Goal: Task Accomplishment & Management: Manage account settings

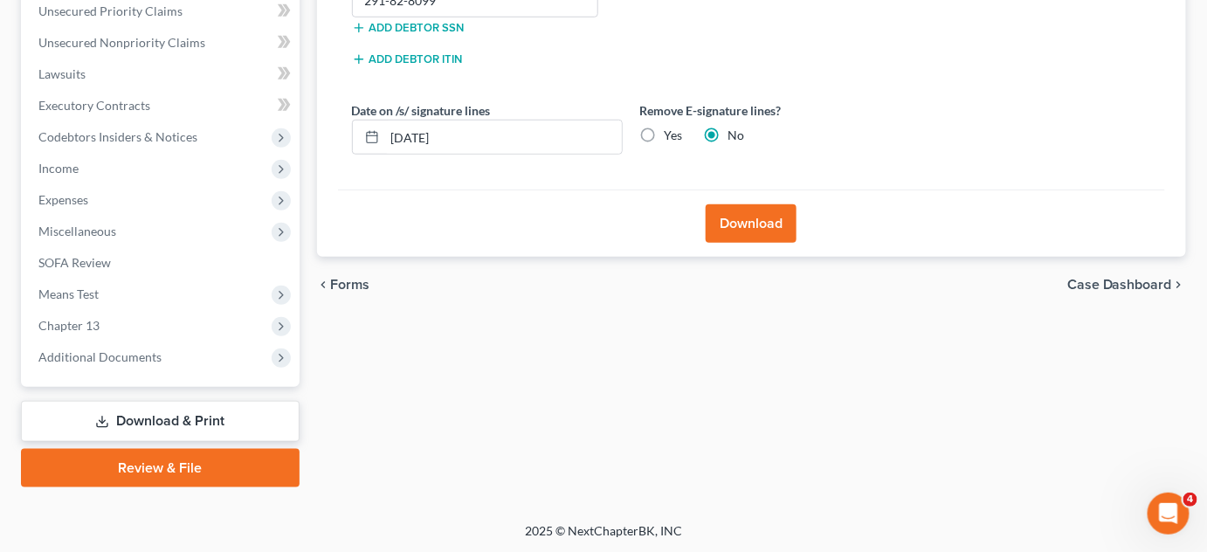
click at [528, 300] on div "chevron_left Forms Case Dashboard chevron_right" at bounding box center [752, 285] width 870 height 56
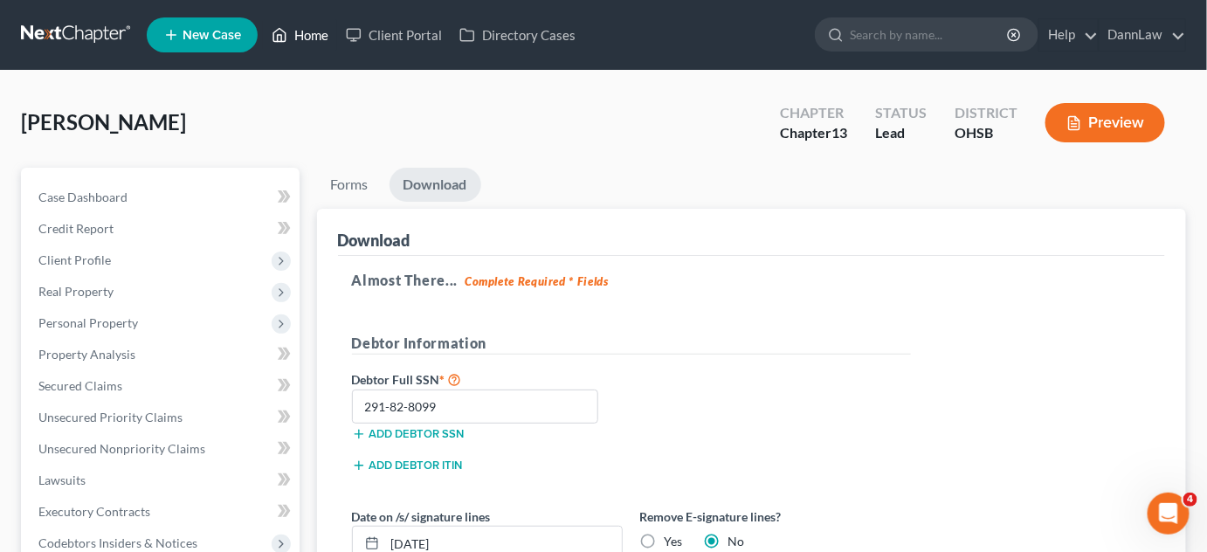
click at [330, 23] on link "Home" at bounding box center [300, 34] width 74 height 31
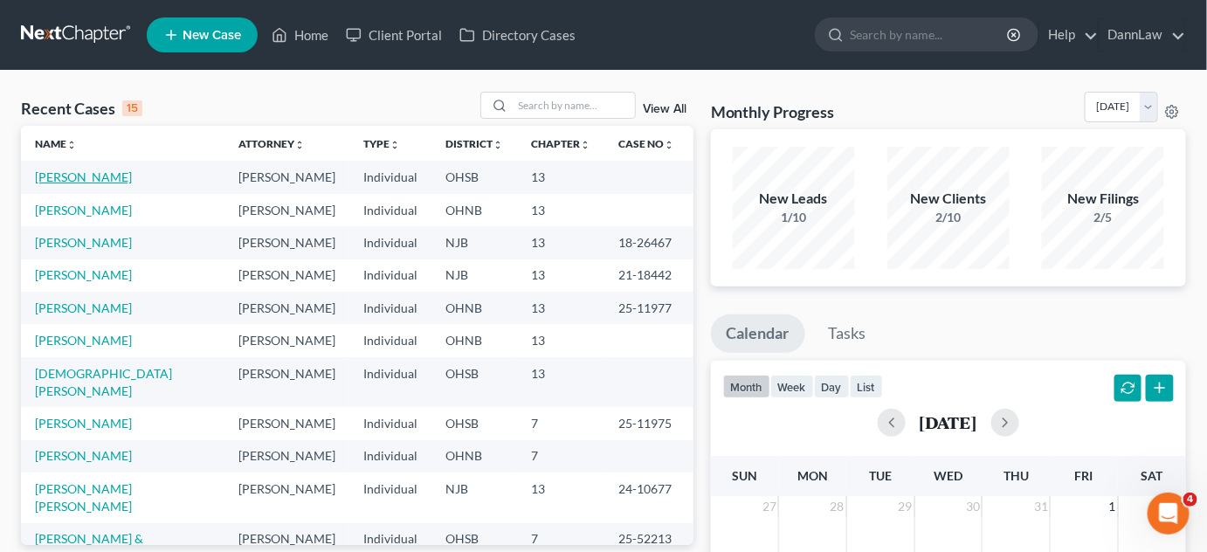
click at [86, 177] on link "[PERSON_NAME]" at bounding box center [83, 176] width 97 height 15
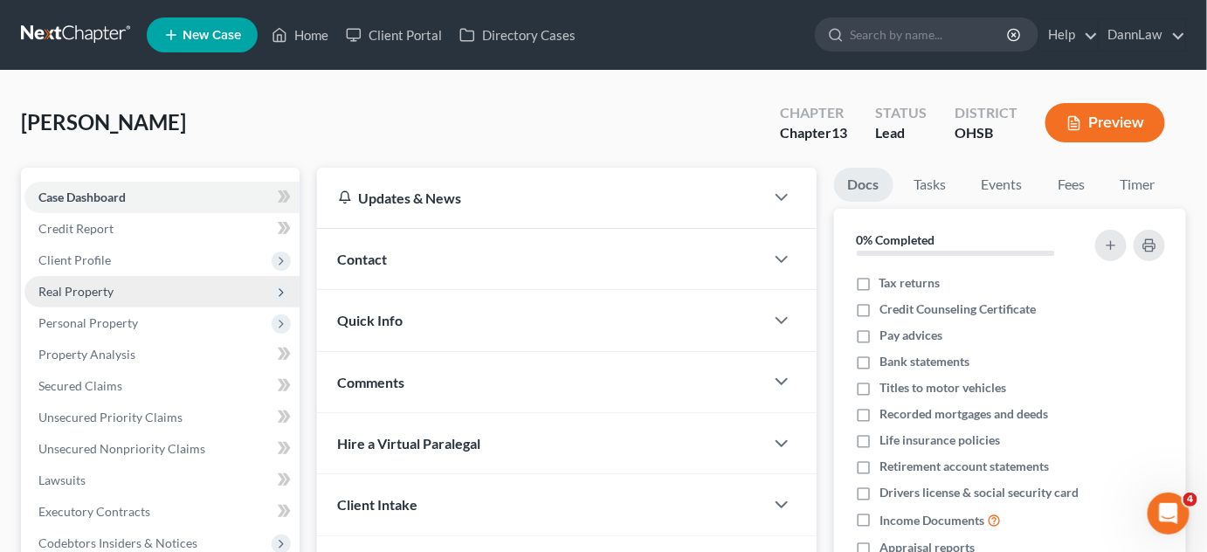
click at [73, 292] on span "Real Property" at bounding box center [75, 291] width 75 height 15
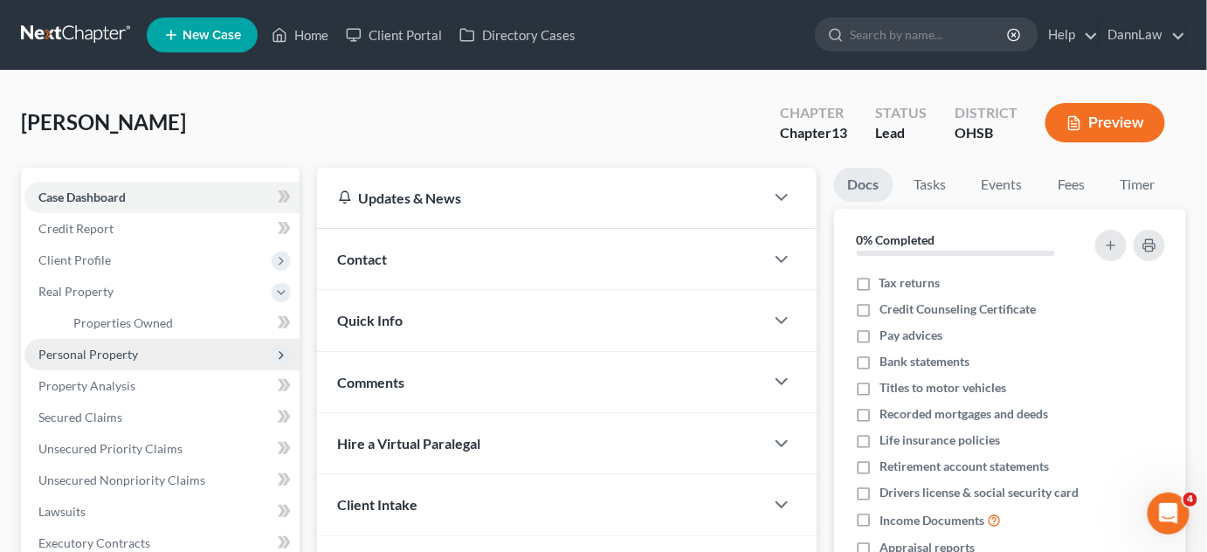
click at [96, 353] on span "Personal Property" at bounding box center [88, 354] width 100 height 15
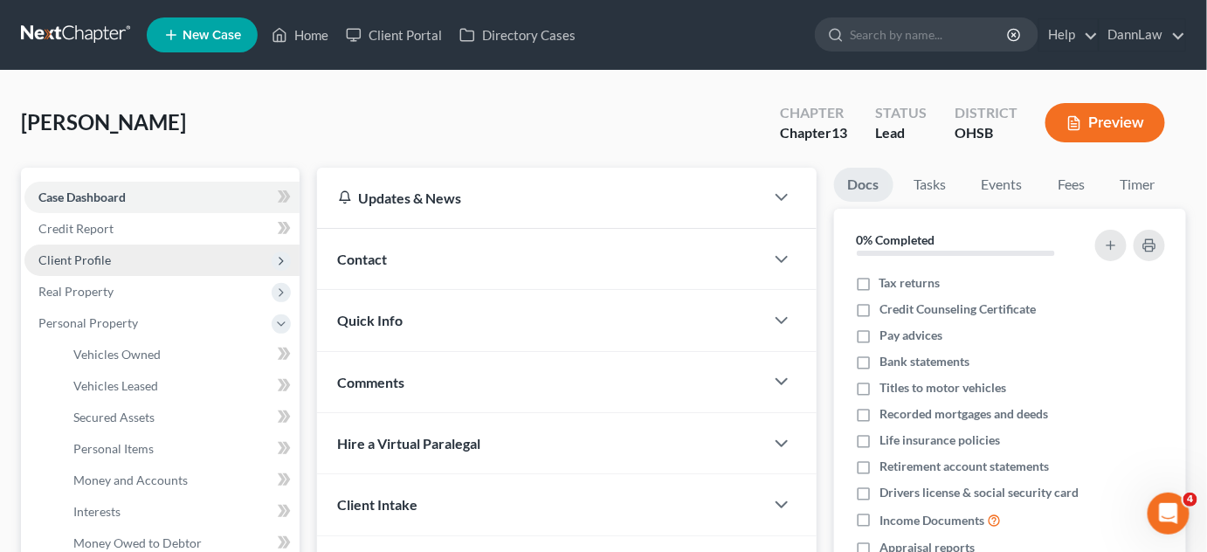
click at [94, 260] on span "Client Profile" at bounding box center [74, 259] width 72 height 15
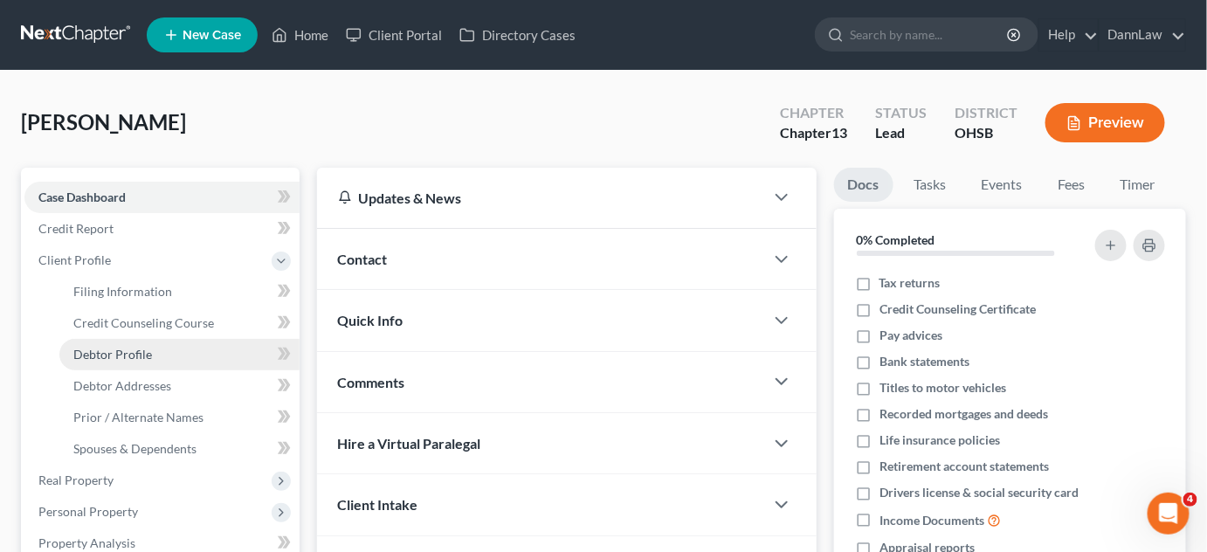
click at [135, 356] on span "Debtor Profile" at bounding box center [112, 354] width 79 height 15
select select "3"
select select "0"
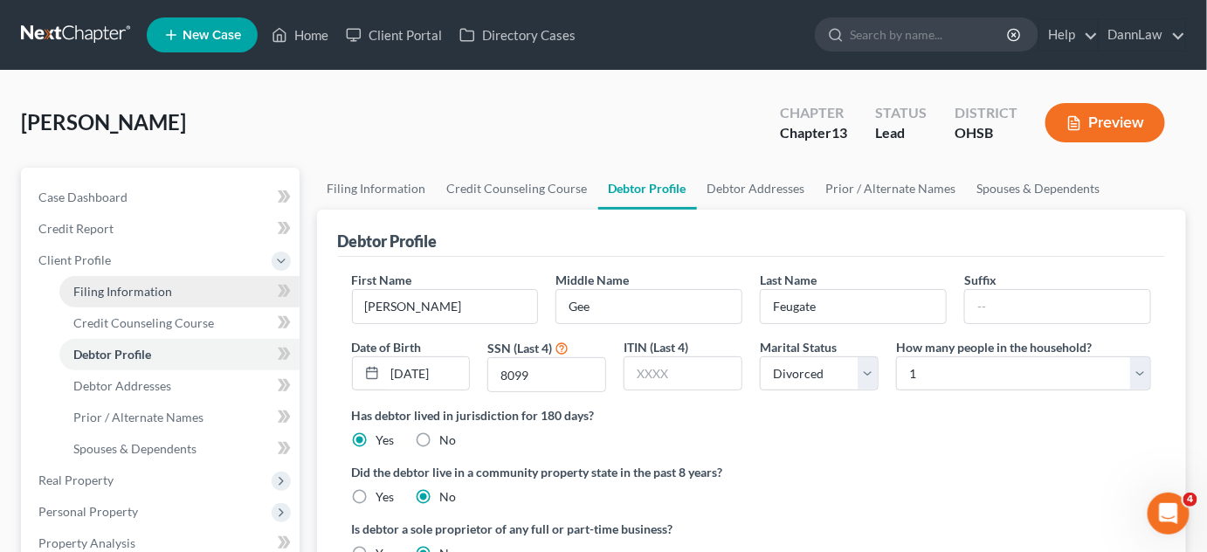
click at [128, 296] on span "Filing Information" at bounding box center [122, 291] width 99 height 15
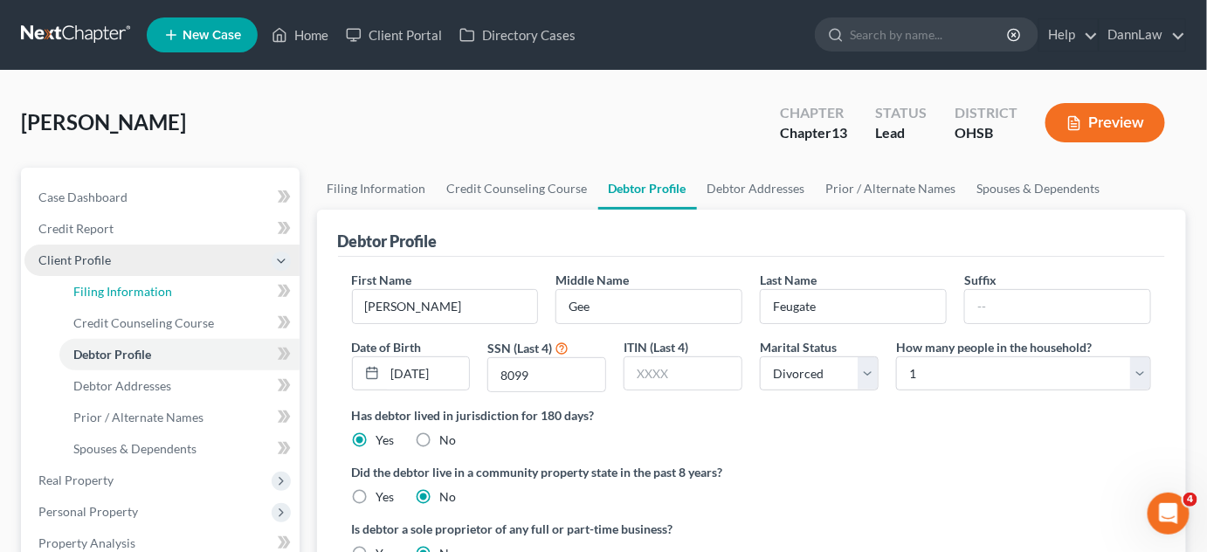
select select "1"
select select "0"
select select "3"
select select "0"
select select "36"
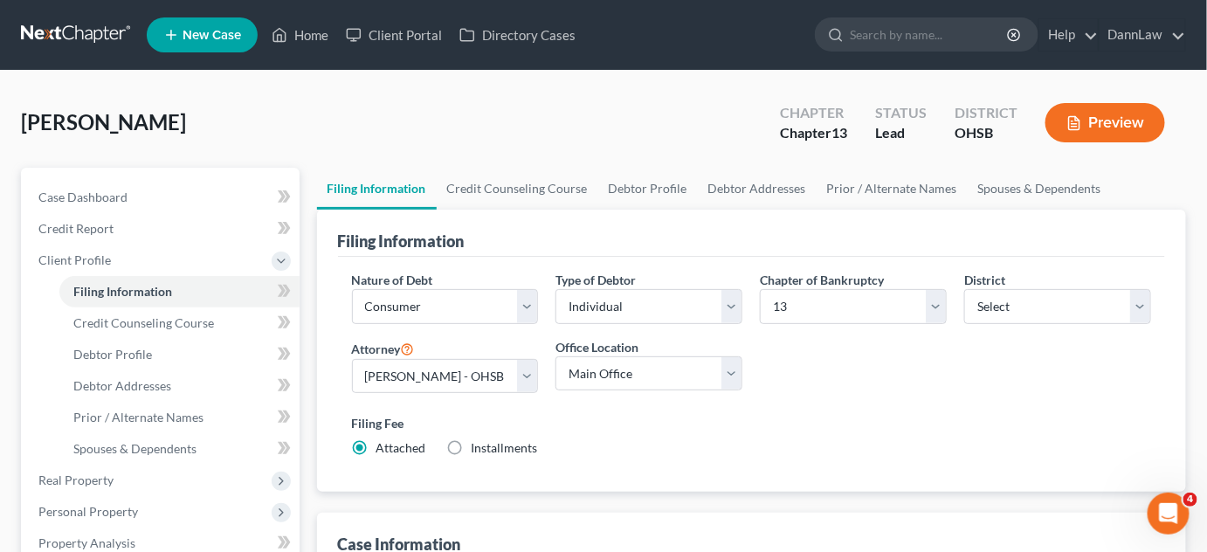
scroll to position [482, 0]
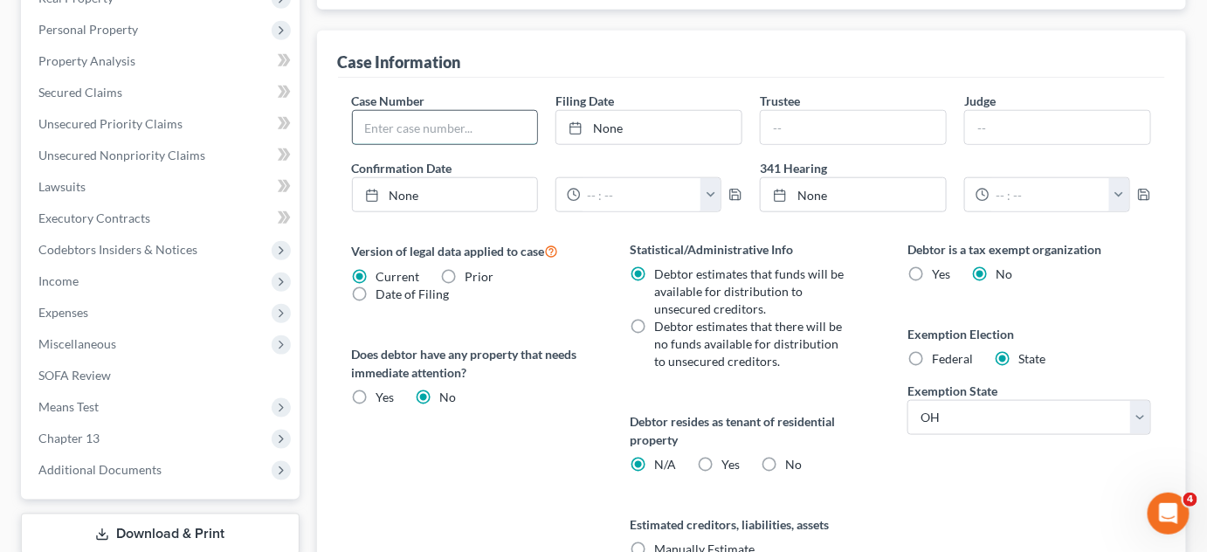
click at [444, 124] on input "text" at bounding box center [445, 127] width 185 height 33
type input "25-12006"
type input "[DATE]"
click at [607, 126] on link "None" at bounding box center [648, 127] width 185 height 33
click at [793, 131] on input "text" at bounding box center [853, 127] width 185 height 33
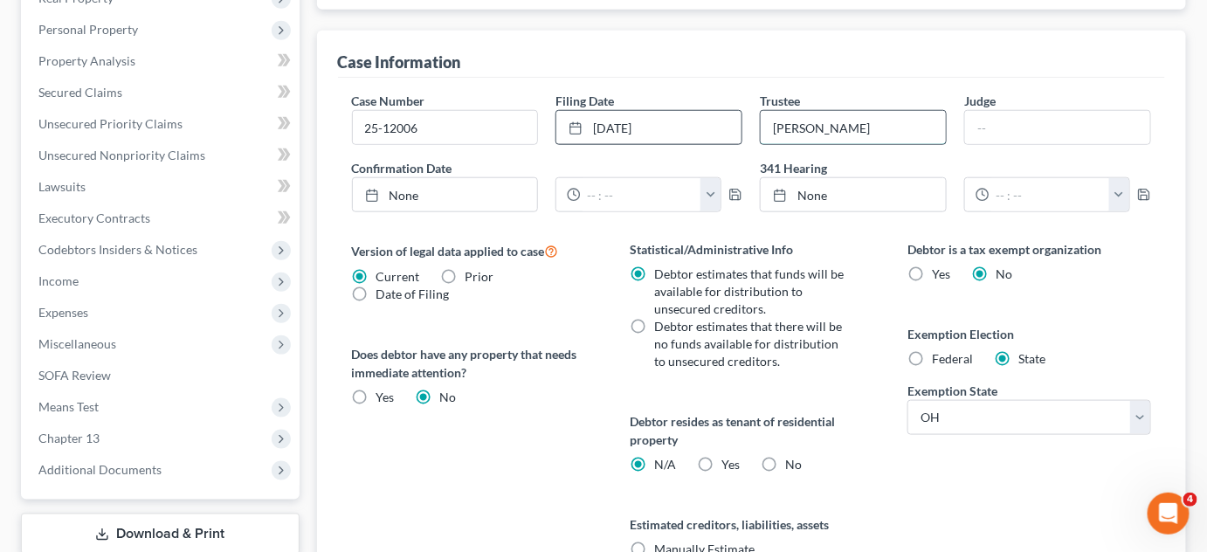
type input "[PERSON_NAME]"
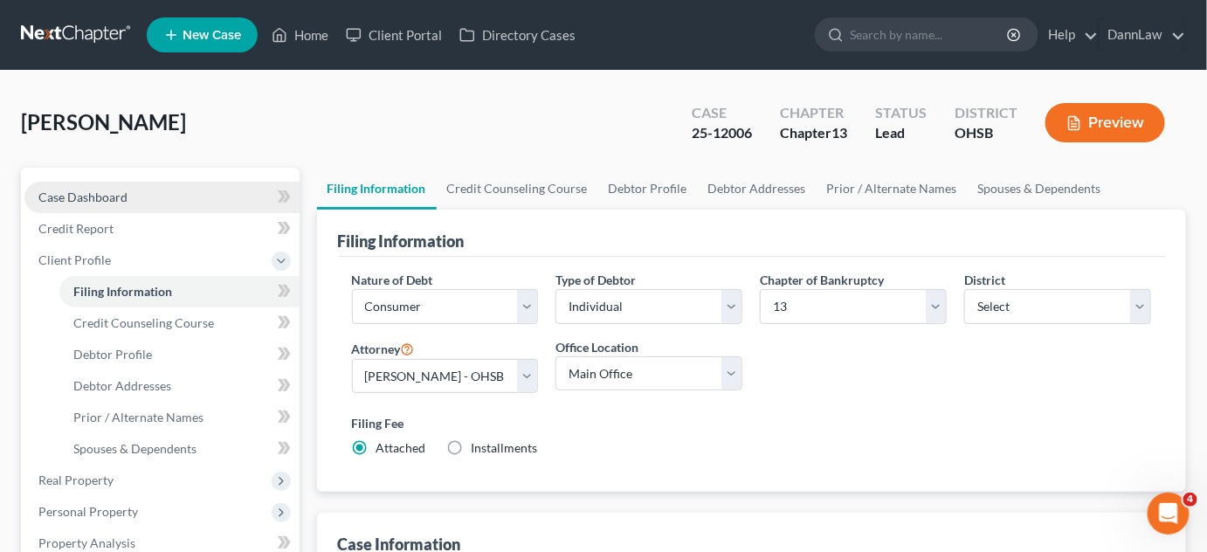
type input "[PERSON_NAME]"
click at [120, 194] on span "Case Dashboard" at bounding box center [82, 197] width 89 height 15
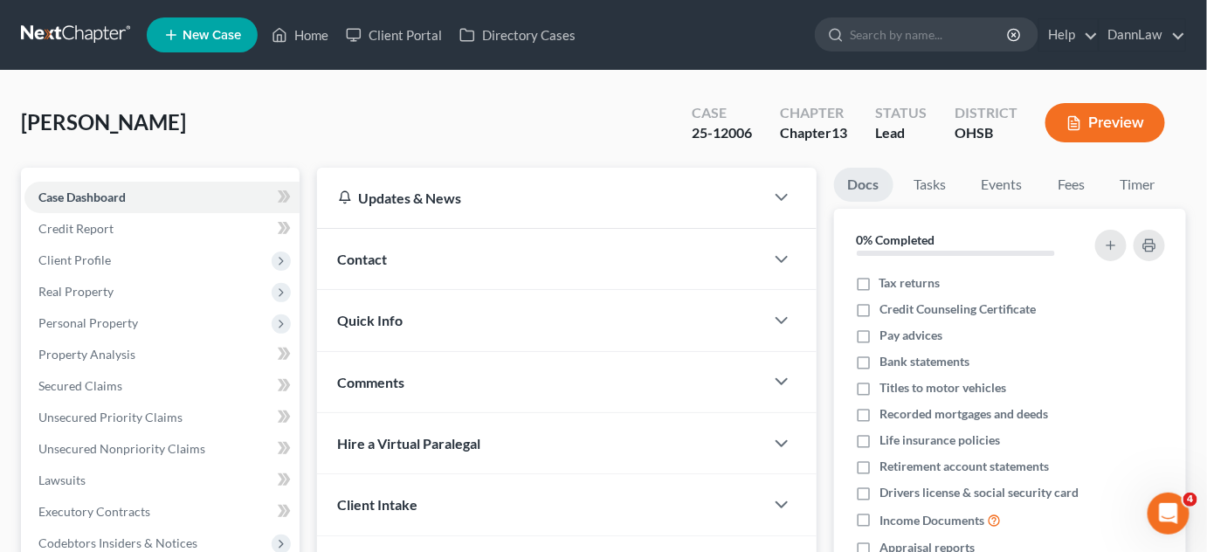
click at [414, 330] on div "Quick Info" at bounding box center [540, 320] width 447 height 60
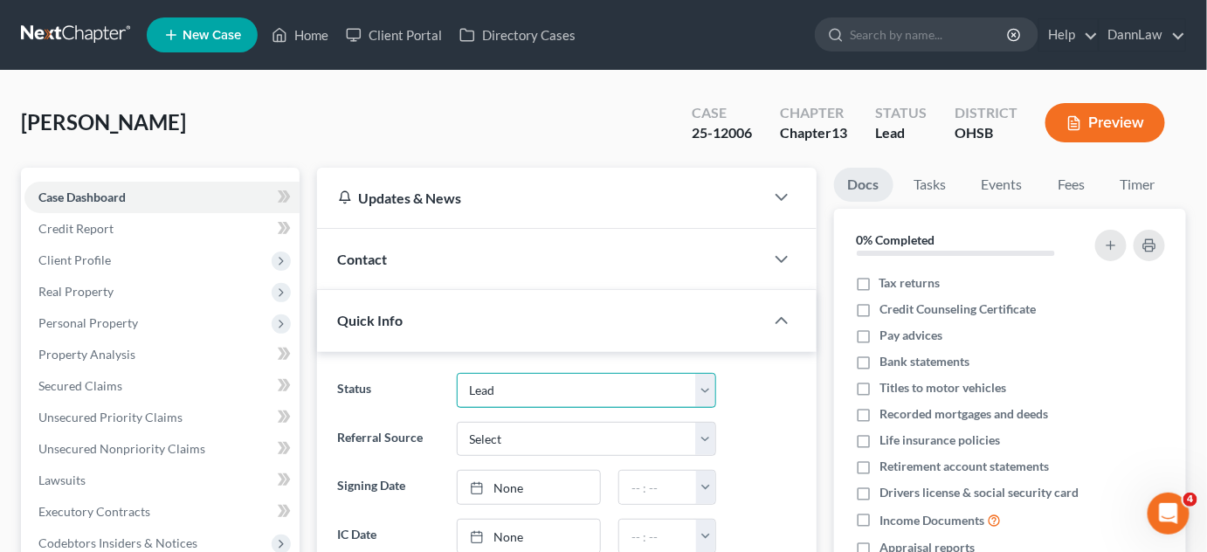
click at [484, 390] on select "Discharged Dismissed Filed In Progress Lead Lost Lead Ready to File To Review" at bounding box center [587, 390] width 260 height 35
select select "2"
click at [457, 373] on select "Discharged Dismissed Filed In Progress Lead Lost Lead Ready to File To Review" at bounding box center [587, 390] width 260 height 35
click at [512, 493] on link "None" at bounding box center [529, 487] width 142 height 33
type input "[DATE]"
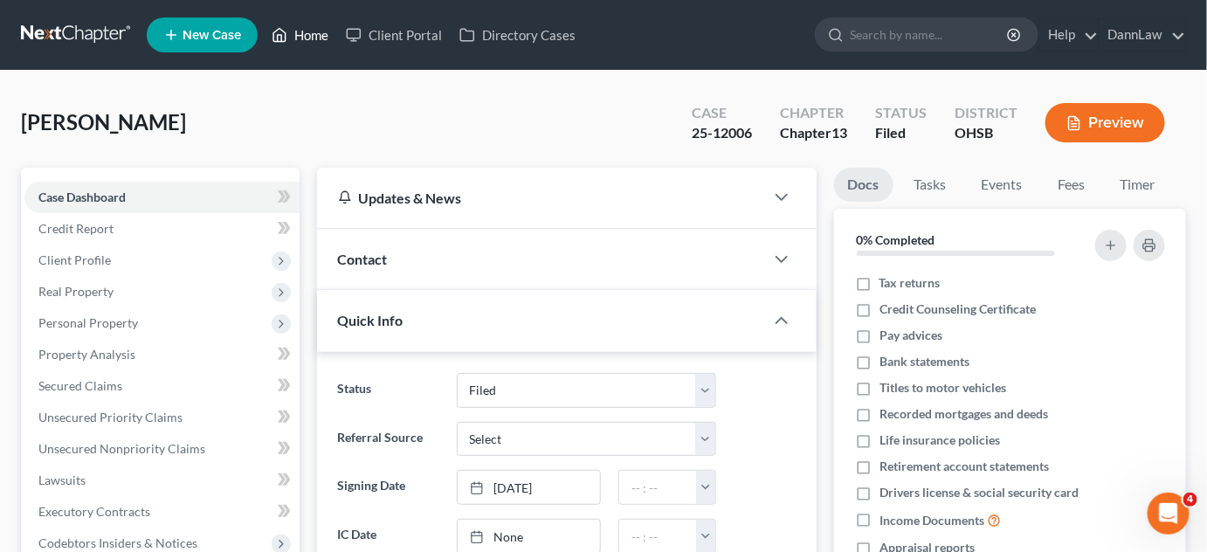
click at [295, 38] on link "Home" at bounding box center [300, 34] width 74 height 31
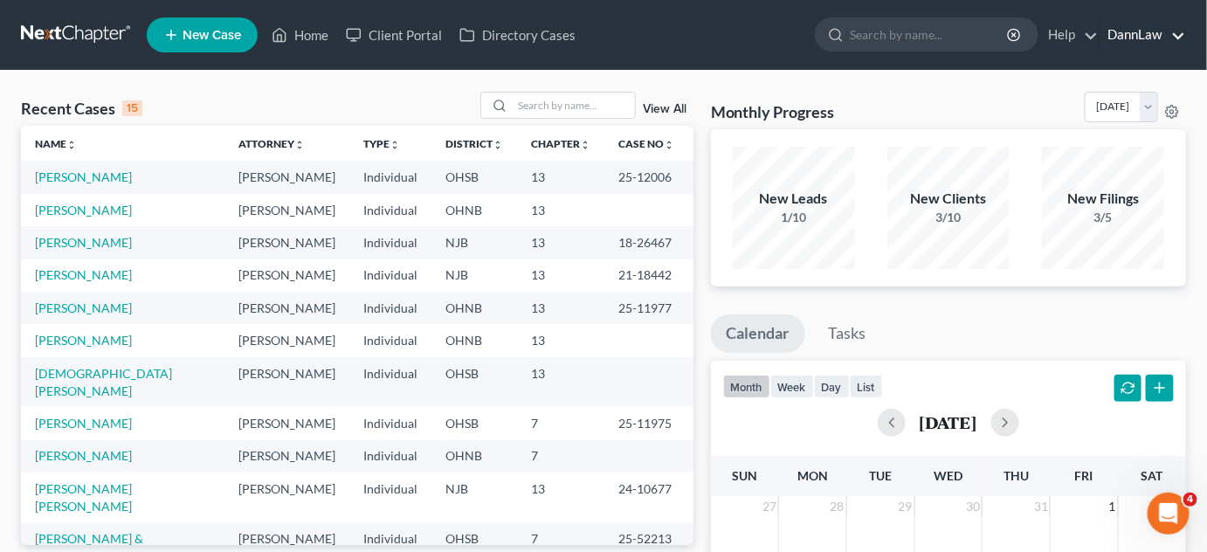
click at [1169, 48] on link "DannLaw" at bounding box center [1143, 34] width 86 height 31
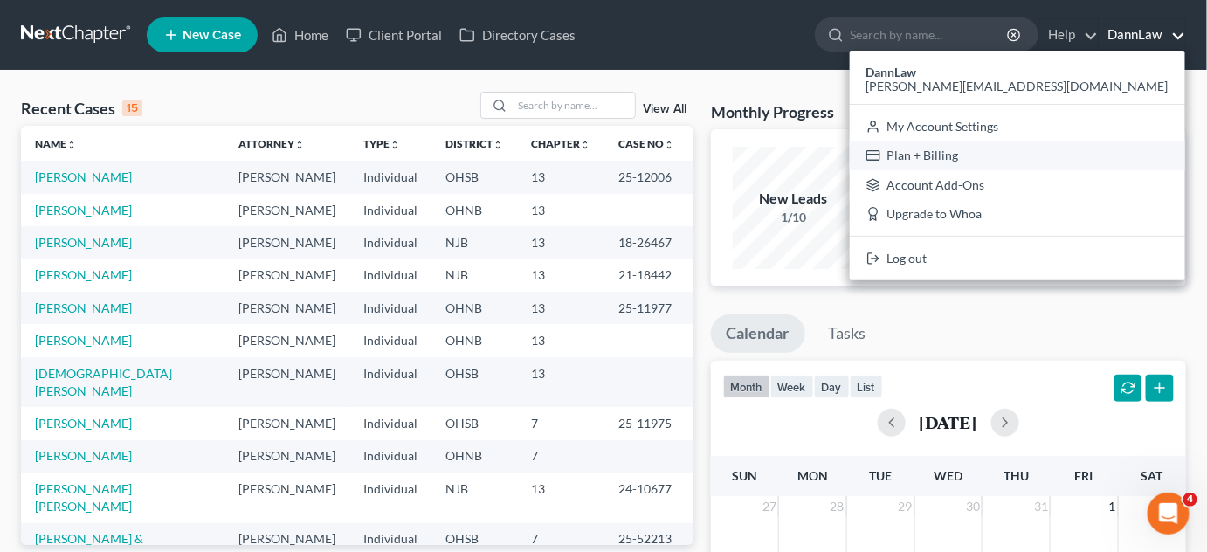
click at [1108, 159] on link "Plan + Billing" at bounding box center [1017, 156] width 335 height 30
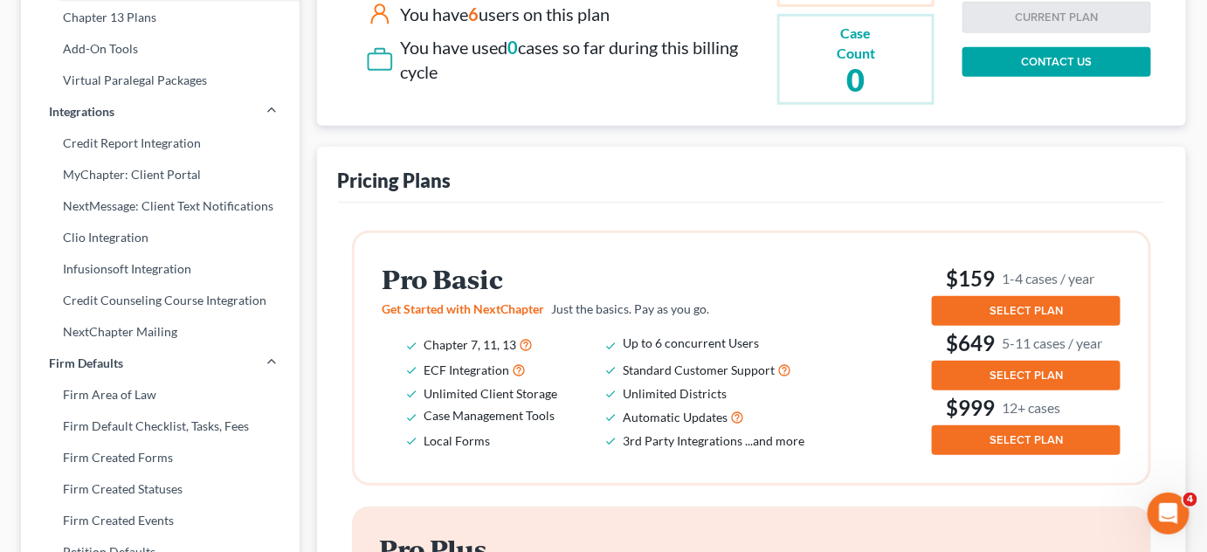
scroll to position [326, 0]
